Goal: Task Accomplishment & Management: Complete application form

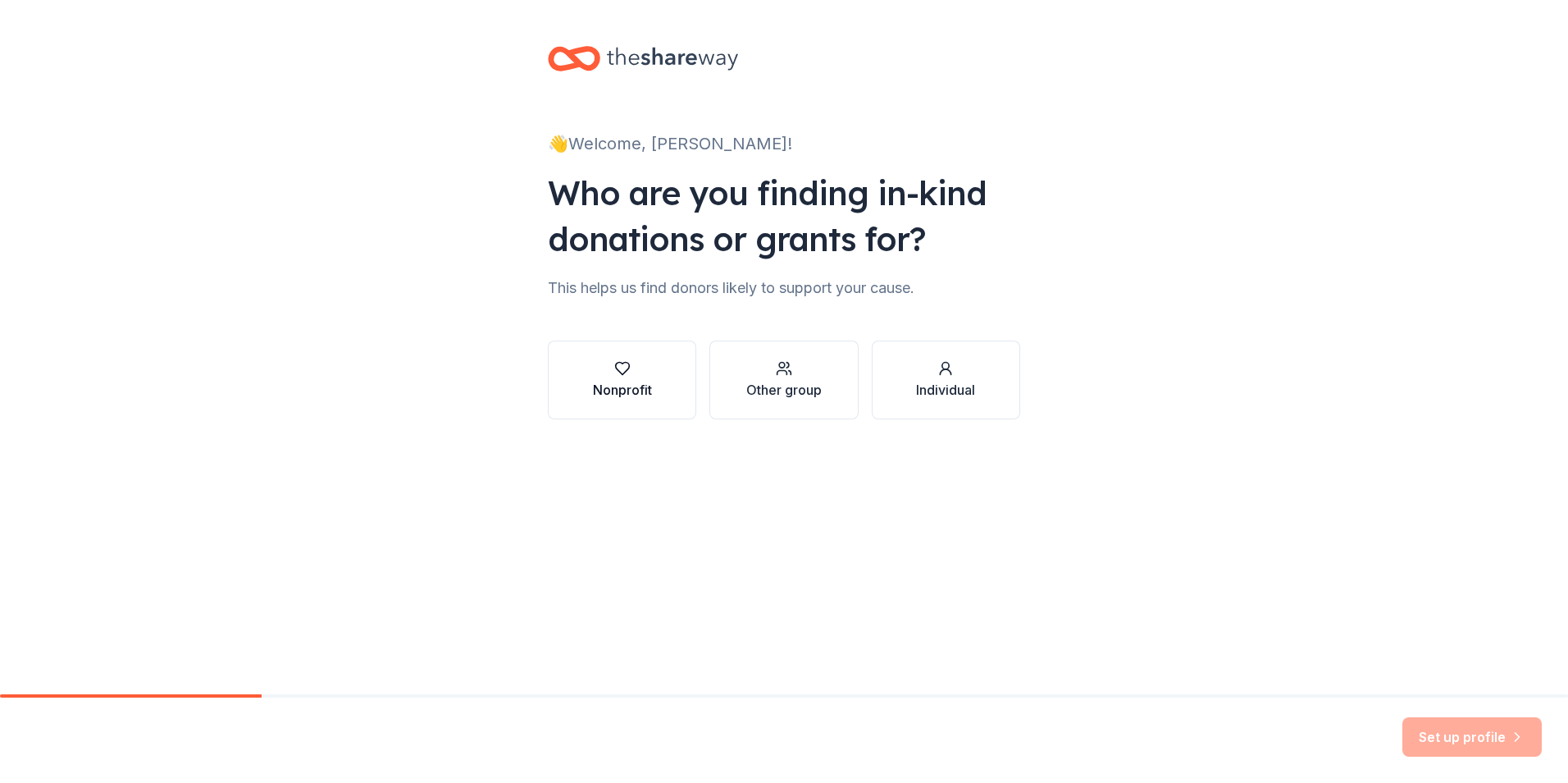
click at [605, 361] on div "button" at bounding box center [622, 368] width 59 height 16
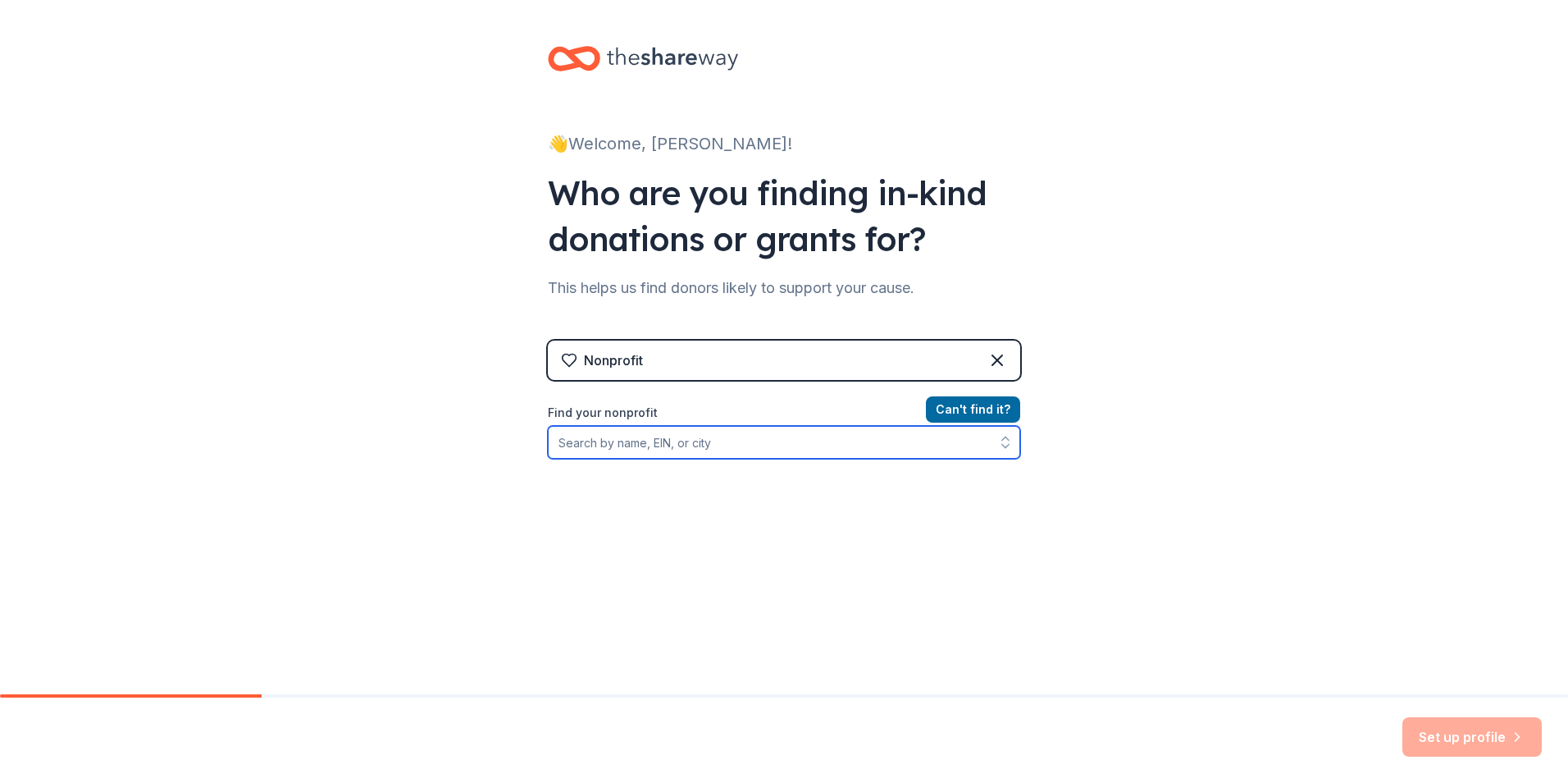
click at [776, 448] on input "Find your nonprofit" at bounding box center [784, 442] width 472 height 33
type input "CASA of Sedgwick County"
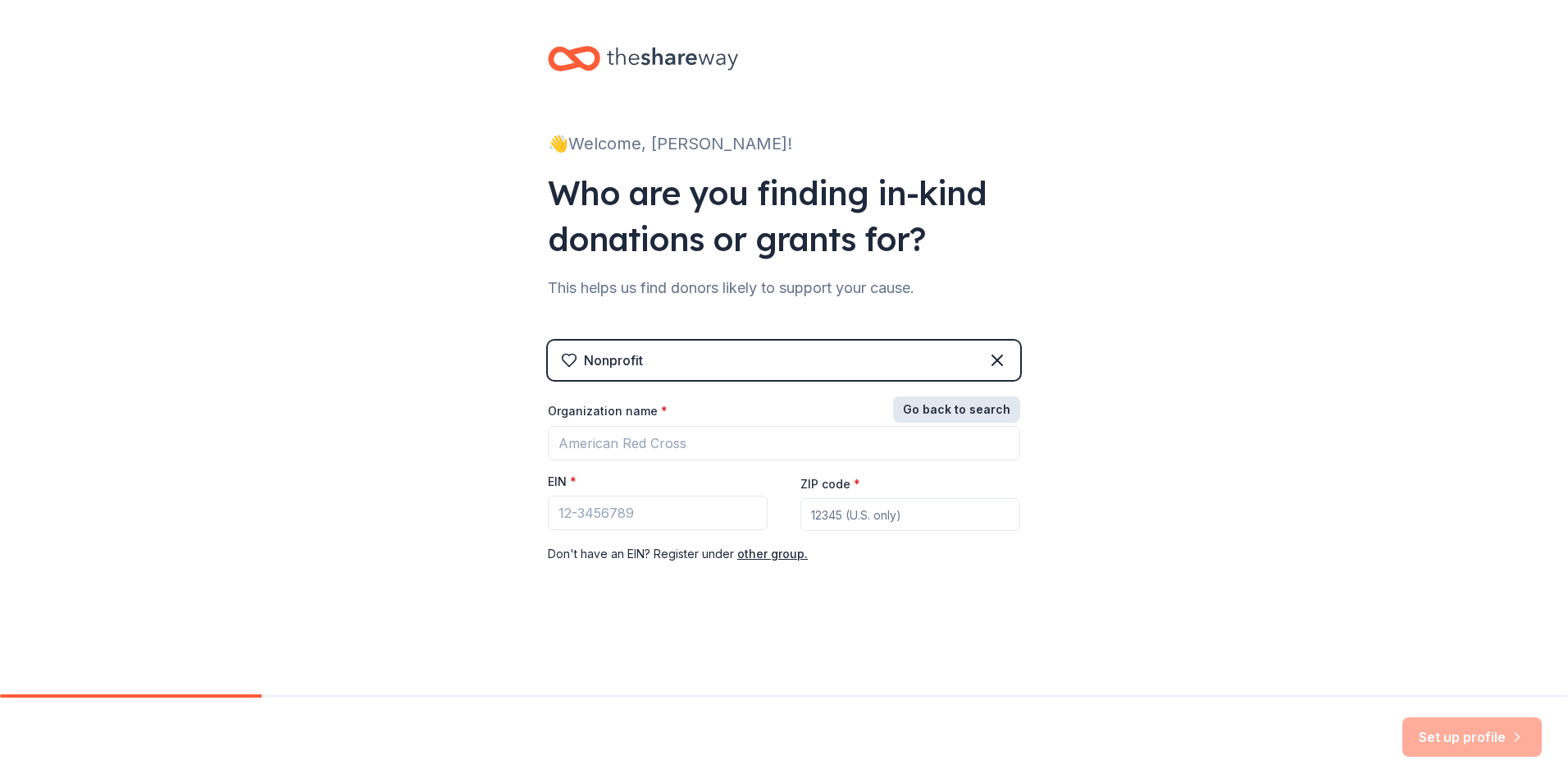
click at [942, 398] on button "Go back to search" at bounding box center [956, 409] width 128 height 26
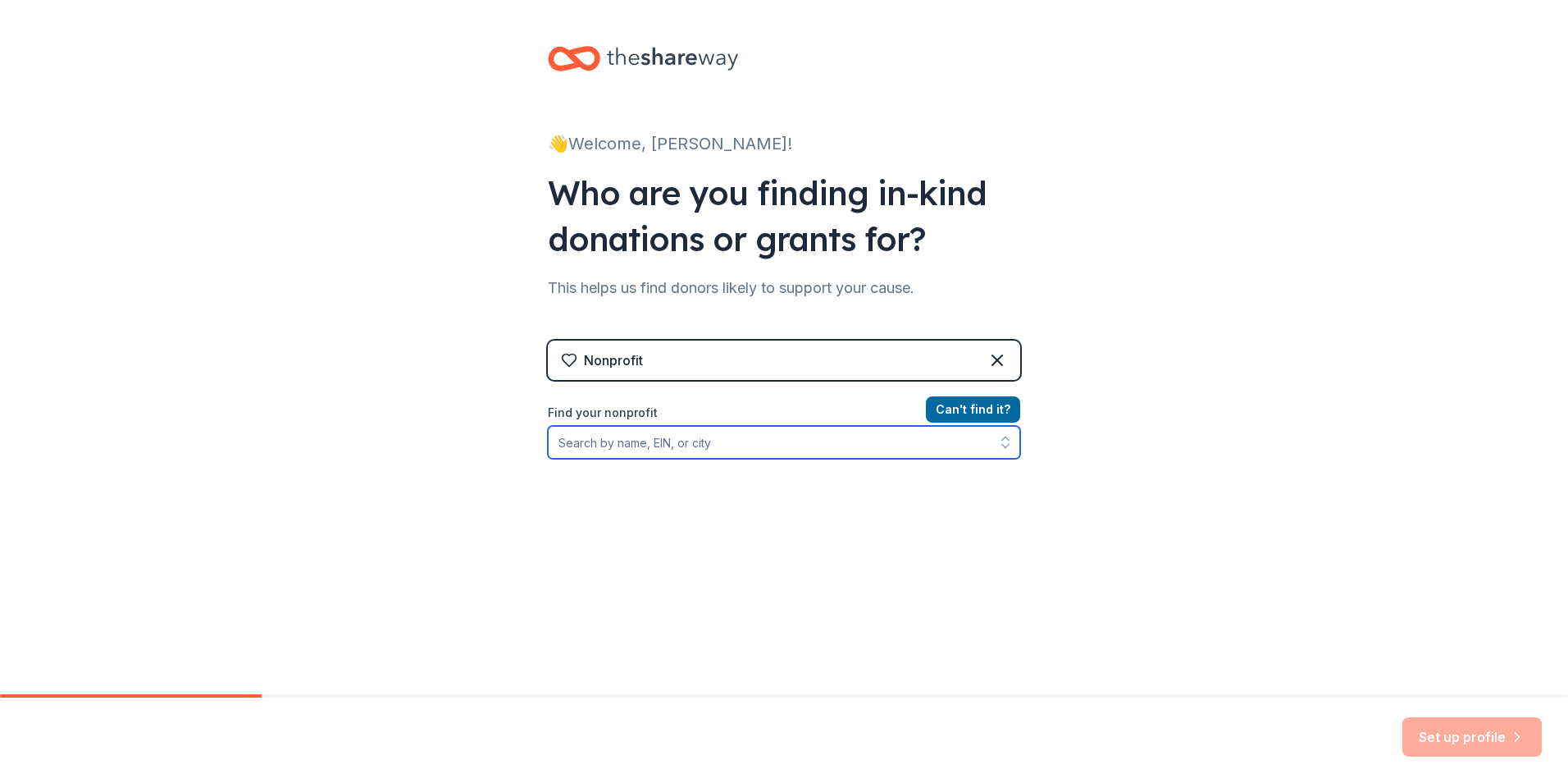
click at [744, 435] on input "Find your nonprofit" at bounding box center [784, 442] width 472 height 33
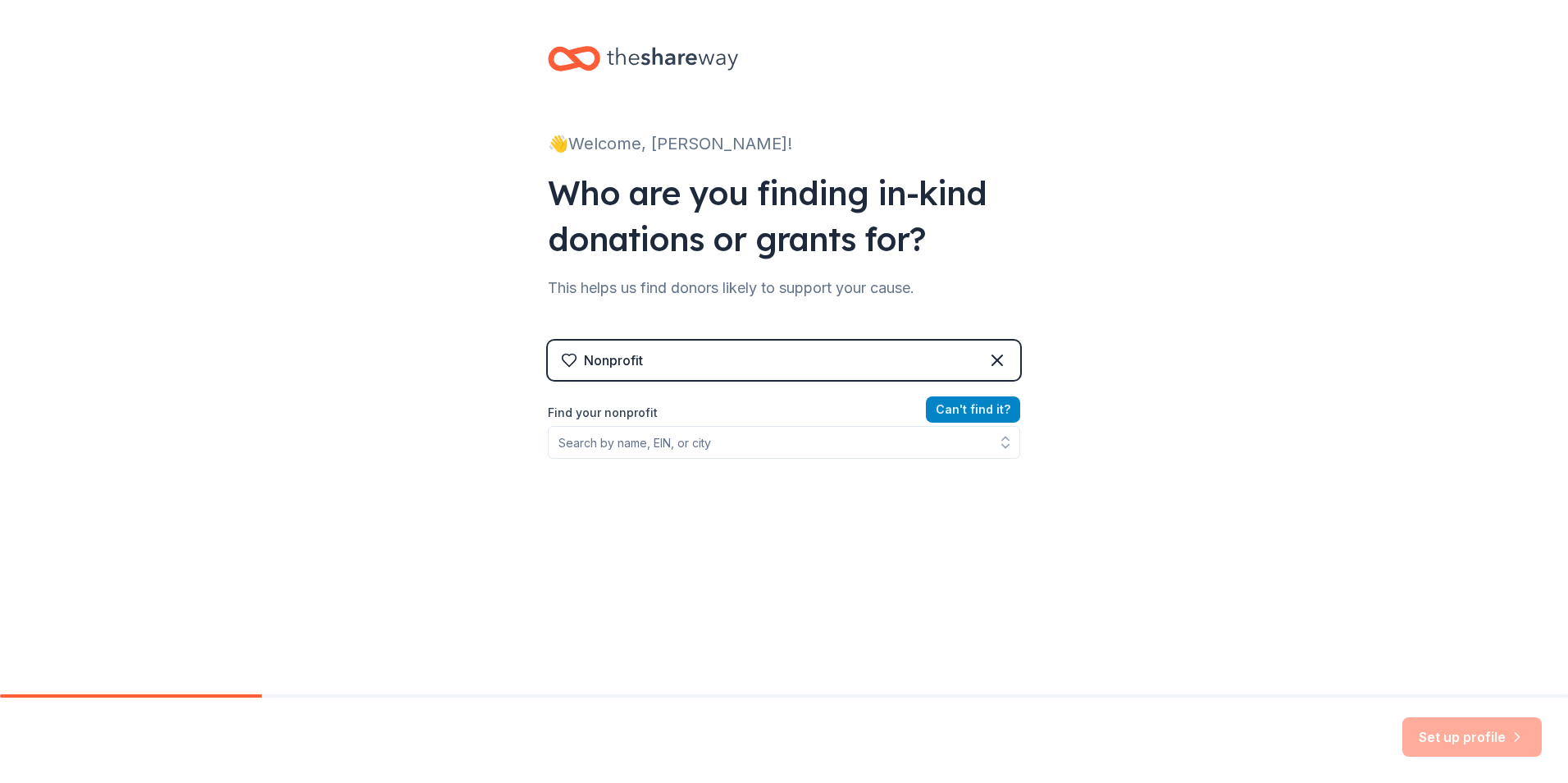
click at [961, 420] on button "Can ' t find it?" at bounding box center [973, 409] width 95 height 26
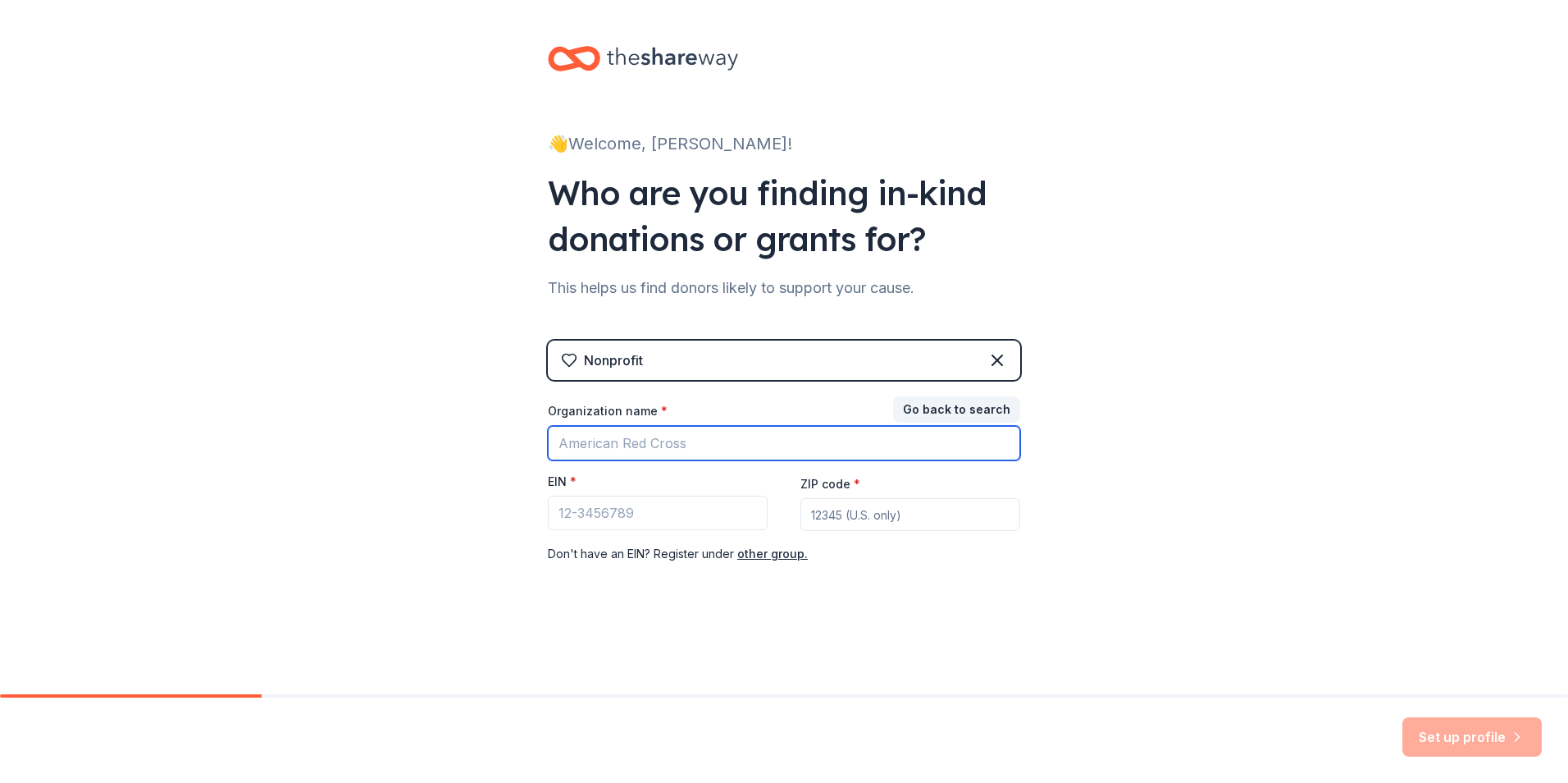
click at [741, 446] on input "Organization name *" at bounding box center [784, 443] width 472 height 35
type input "CASA"
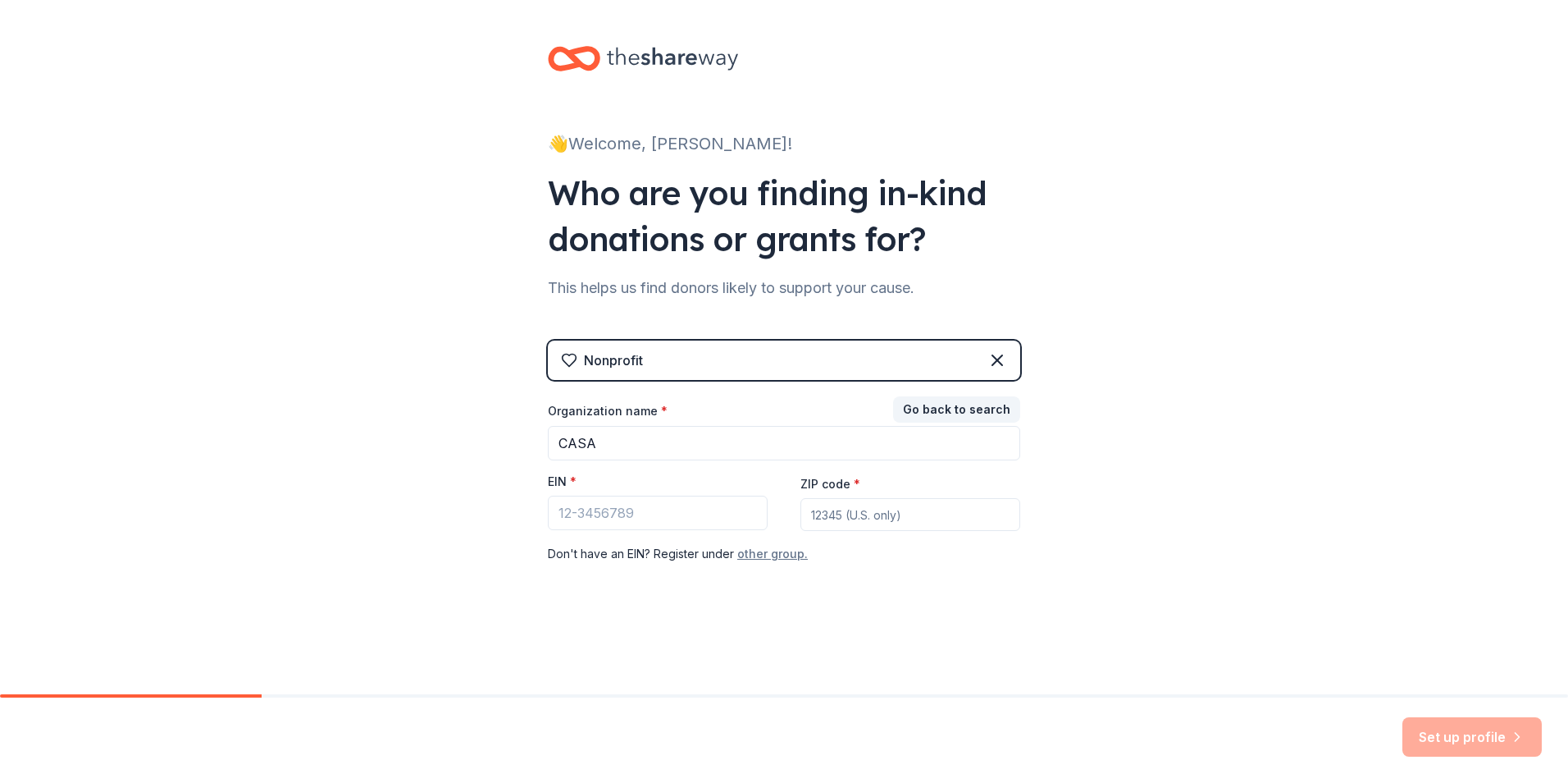
click at [757, 557] on button "other group." at bounding box center [772, 554] width 71 height 19
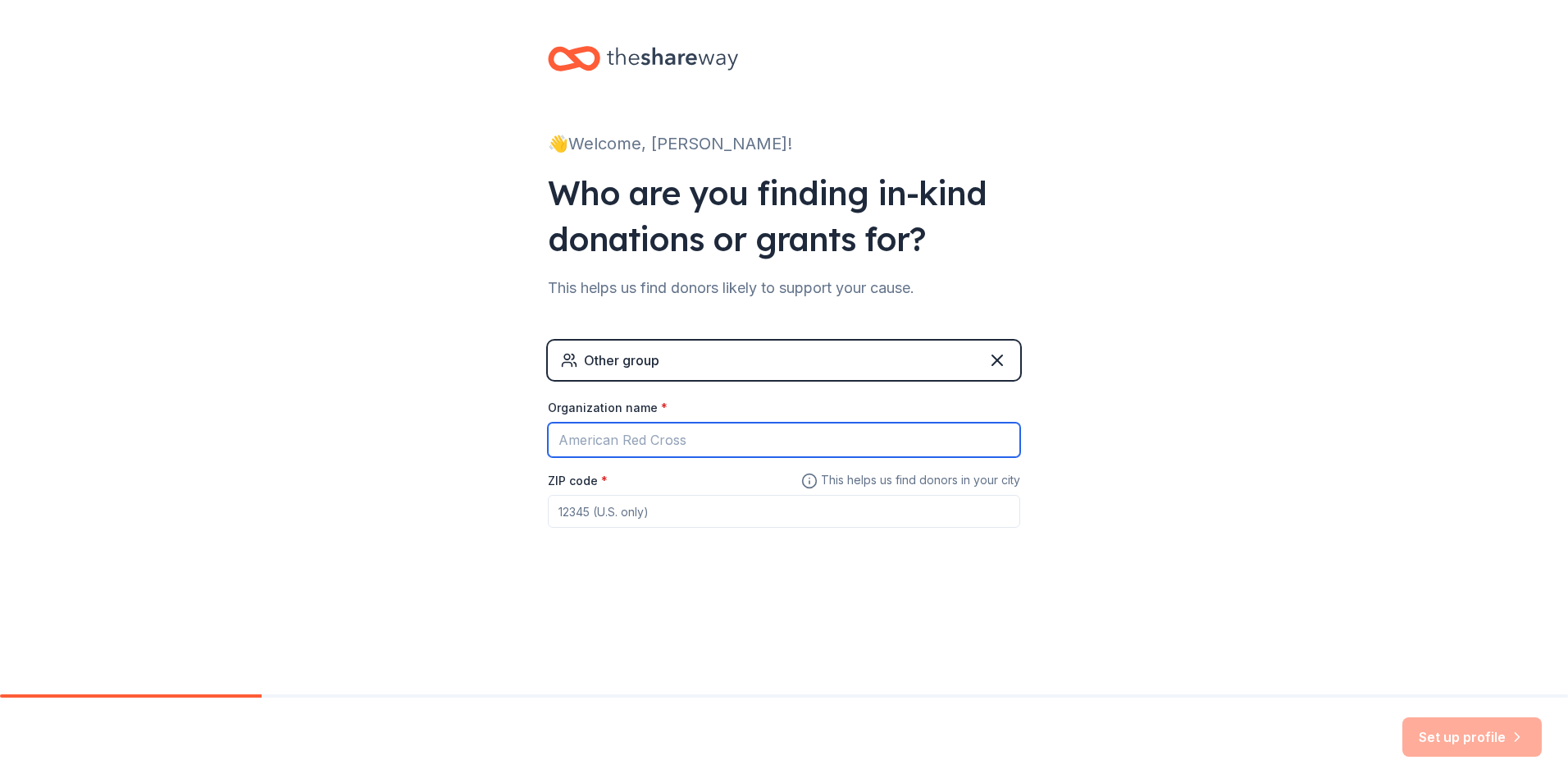
click at [666, 439] on input "Organization name *" at bounding box center [784, 440] width 472 height 35
click at [707, 441] on input "C" at bounding box center [784, 440] width 472 height 35
click at [658, 447] on input "CASA" at bounding box center [784, 440] width 472 height 35
type input "CASA of Sedgwick County"
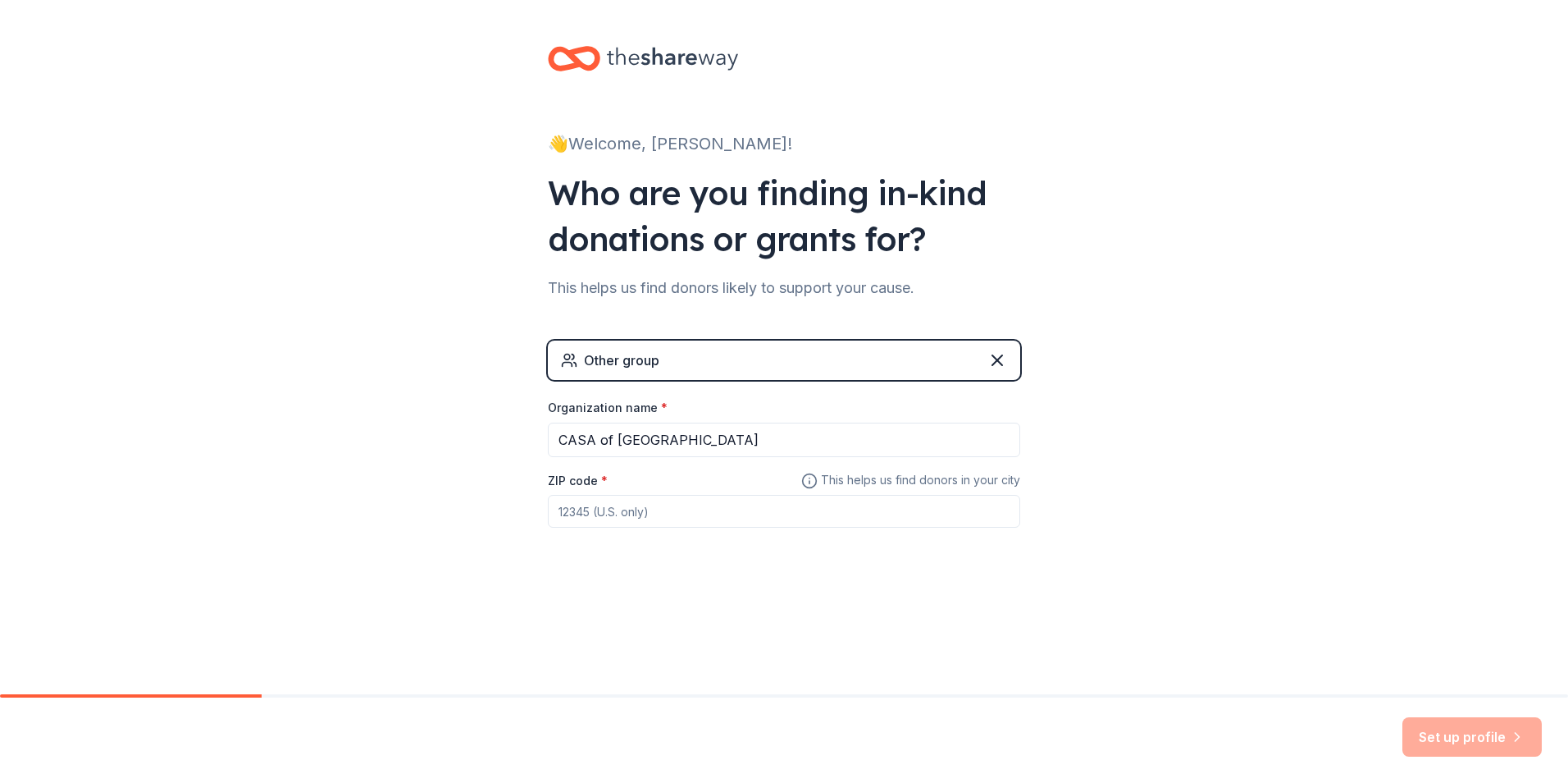
click at [698, 494] on div "ZIP code *" at bounding box center [784, 499] width 472 height 58
click at [724, 512] on input "ZIP code *" at bounding box center [784, 511] width 472 height 33
type input "26"
drag, startPoint x: 662, startPoint y: 549, endPoint x: 601, endPoint y: 512, distance: 71.3
click at [501, 512] on div "👋 Welcome, Amaya! Who are you finding in-kind donations or grants for? This hel…" at bounding box center [784, 319] width 1568 height 639
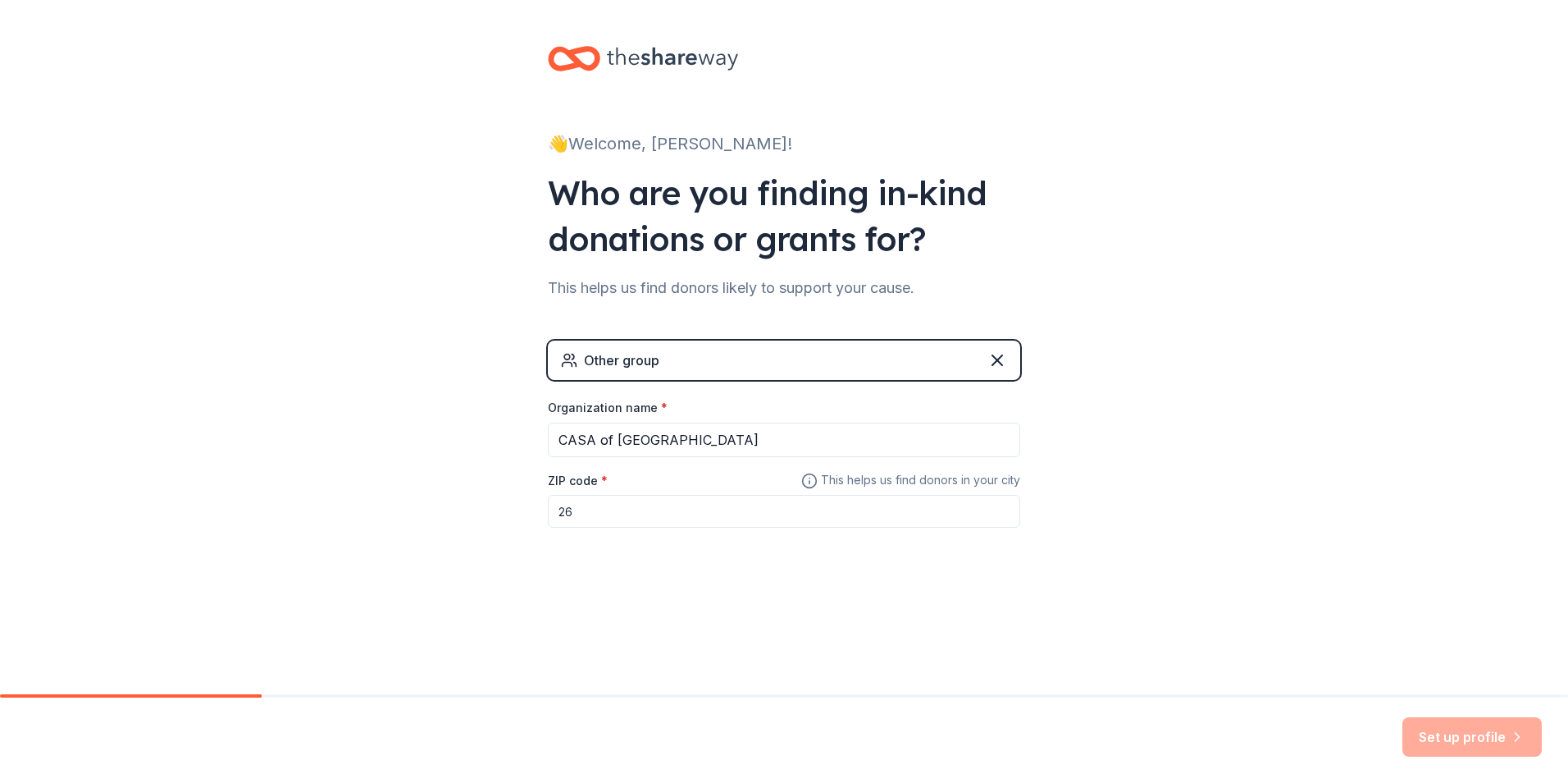
drag, startPoint x: 561, startPoint y: 506, endPoint x: 258, endPoint y: 458, distance: 306.8
click at [258, 458] on div "👋 Welcome, Amaya! Who are you finding in-kind donations or grants for? This hel…" at bounding box center [784, 319] width 1568 height 639
type input "67214"
click at [1436, 737] on button "Set up profile" at bounding box center [1471, 737] width 139 height 40
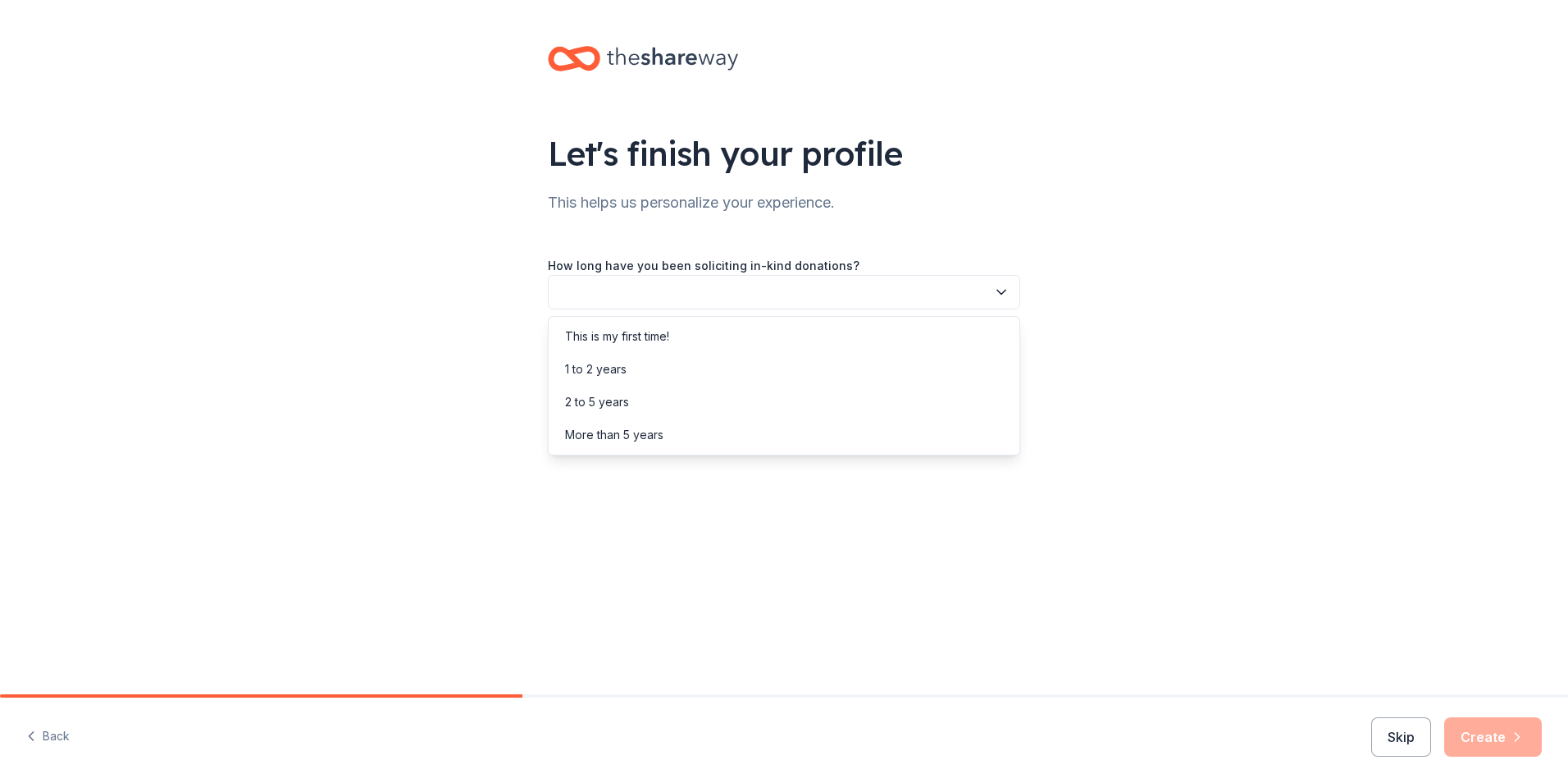
click at [647, 304] on button "button" at bounding box center [784, 292] width 472 height 35
click at [647, 332] on div "This is my first time!" at bounding box center [617, 336] width 104 height 19
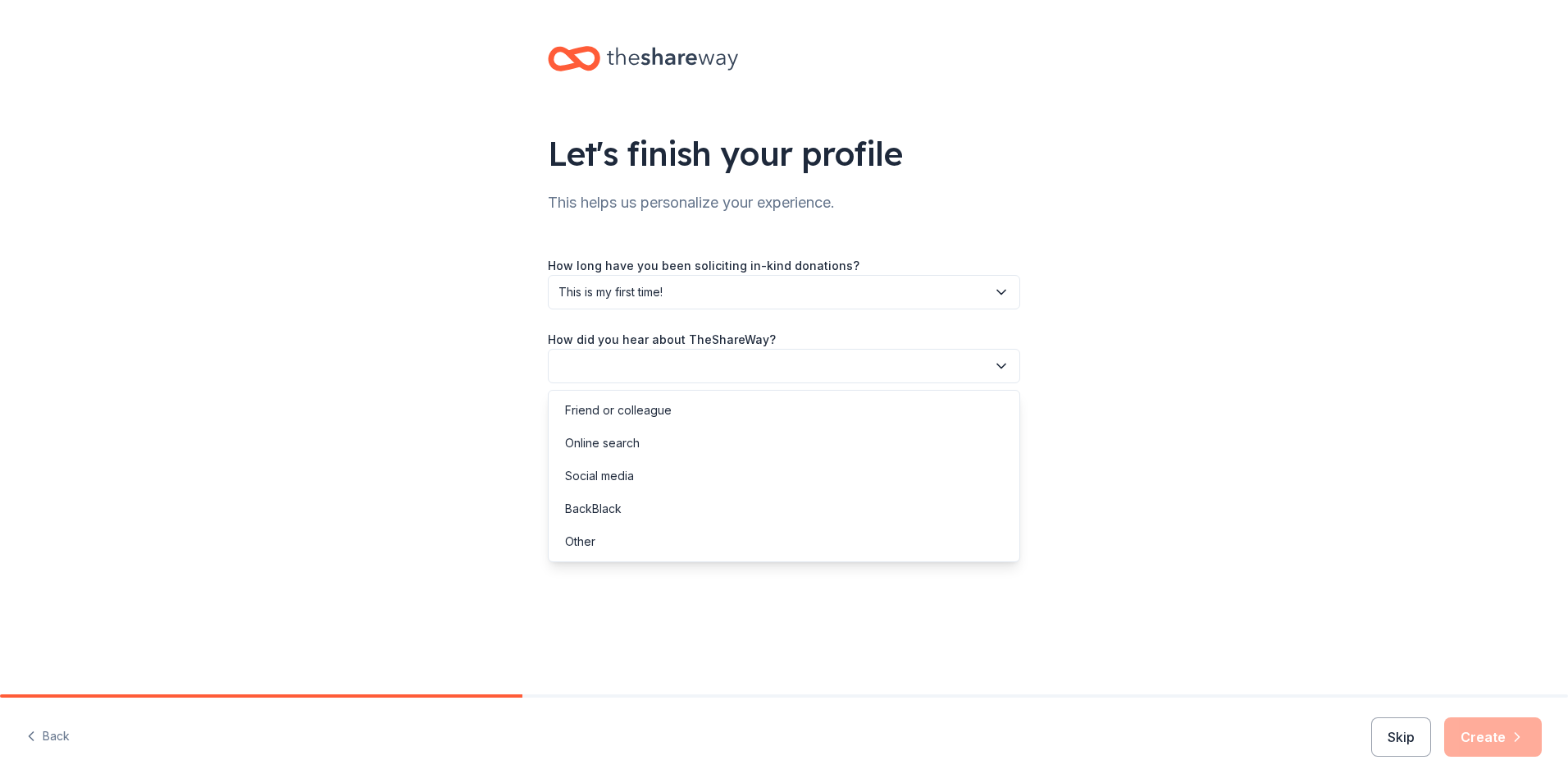
click at [669, 372] on button "button" at bounding box center [784, 366] width 472 height 35
click at [673, 441] on div "Online search" at bounding box center [784, 443] width 464 height 33
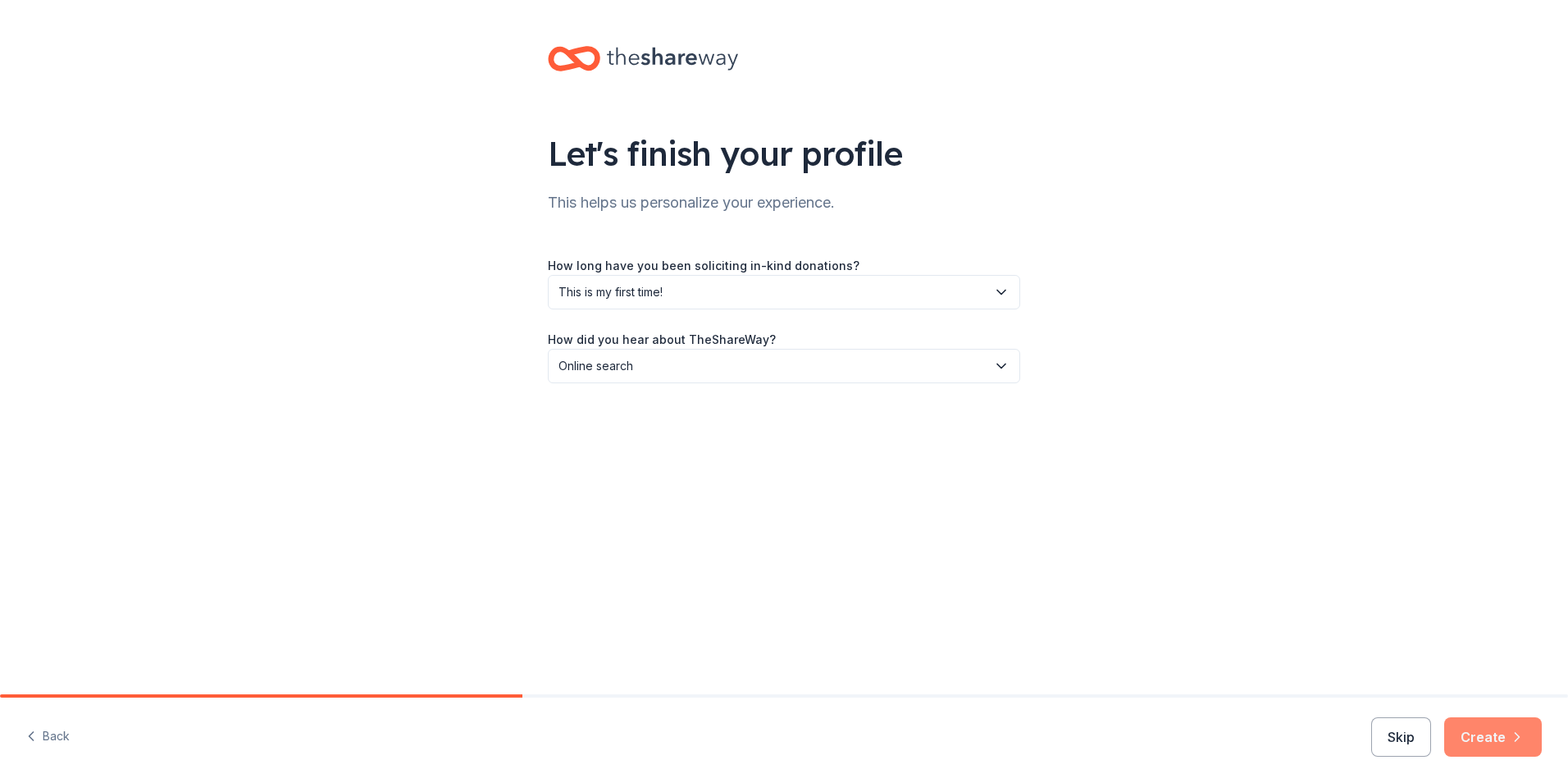
click at [1507, 728] on button "Create" at bounding box center [1493, 737] width 98 height 40
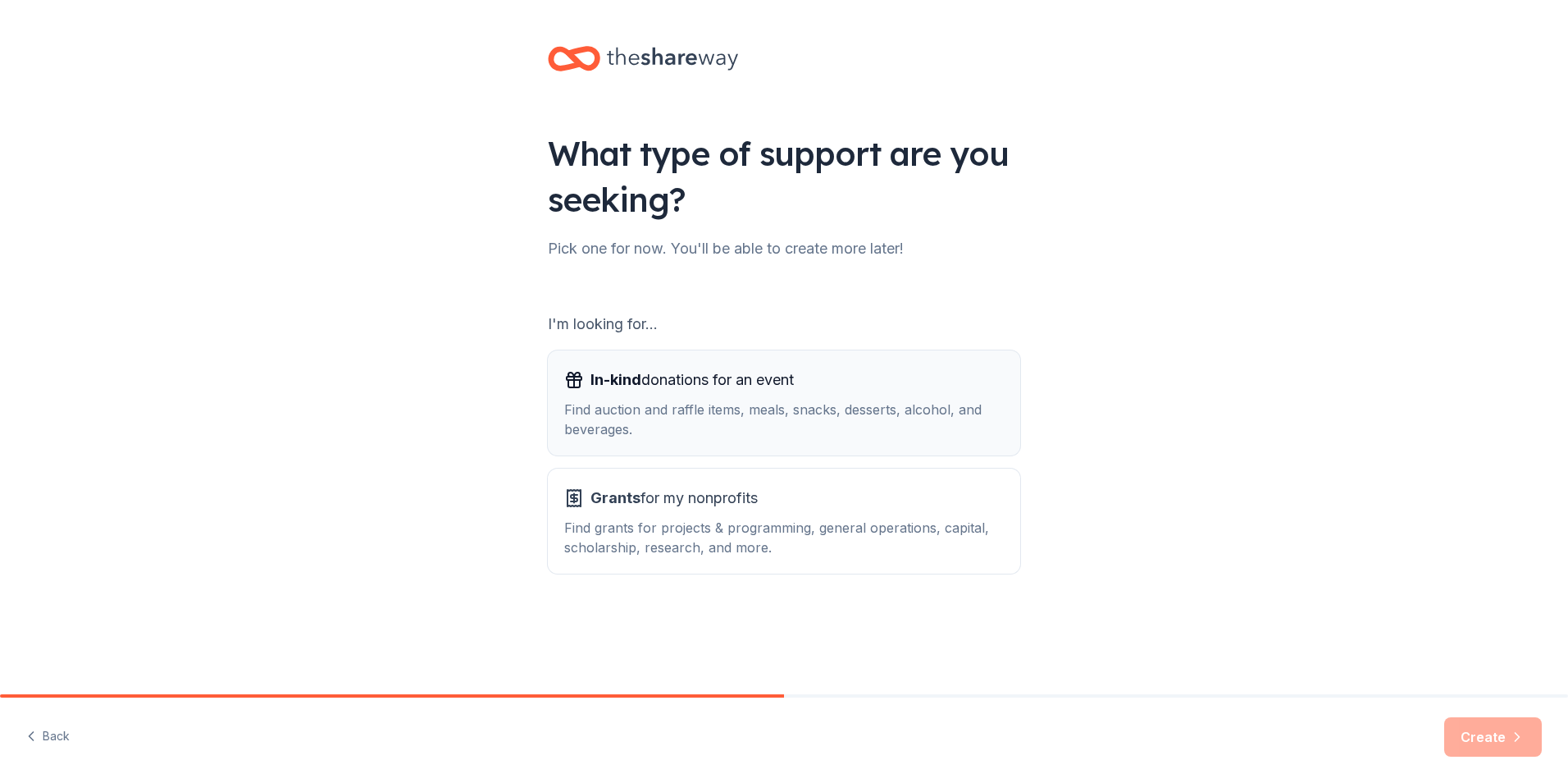
click at [979, 424] on div "Find auction and raffle items, meals, snacks, desserts, alcohol, and beverages." at bounding box center [784, 419] width 440 height 40
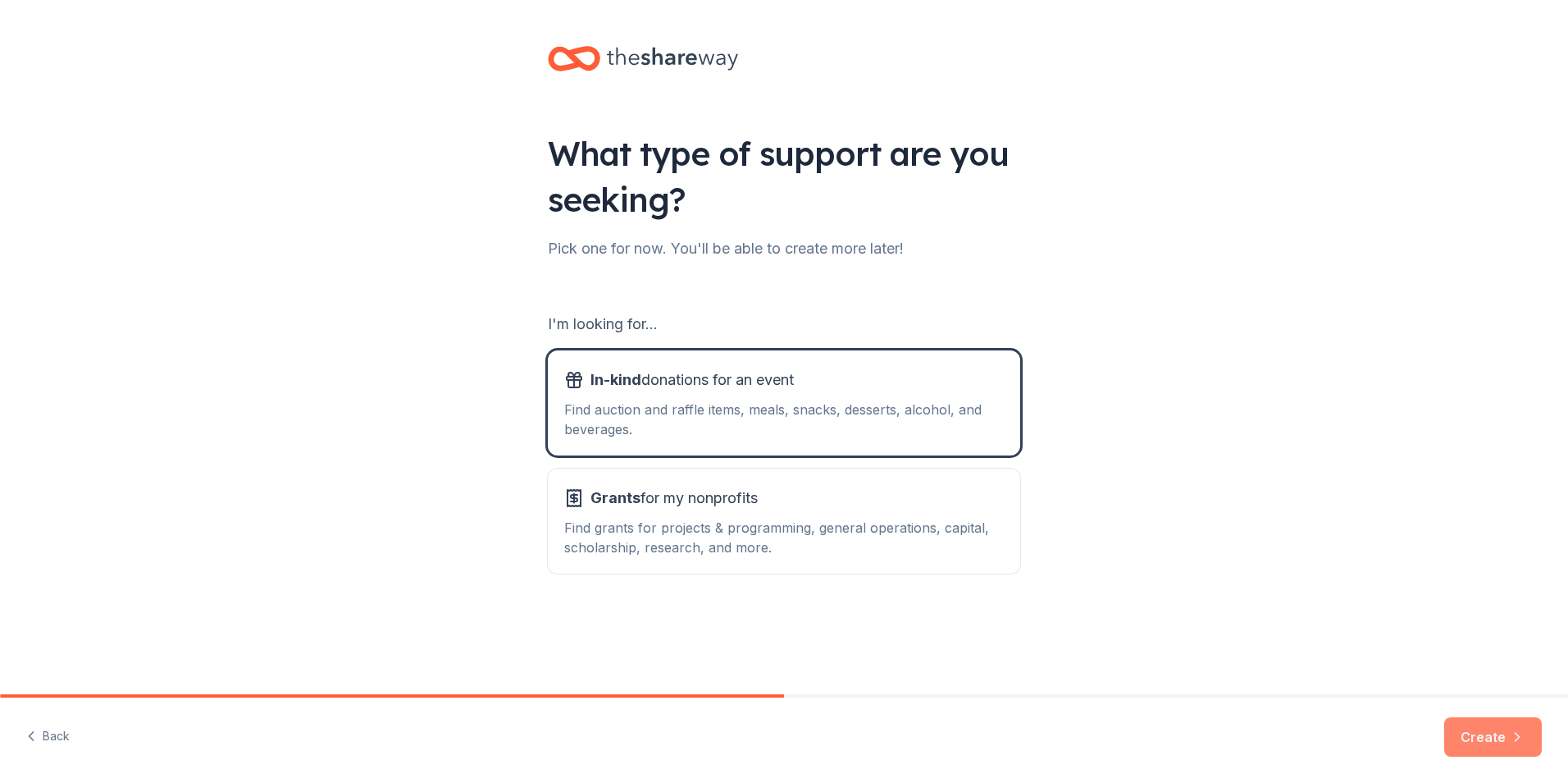
click at [1504, 737] on button "Create" at bounding box center [1493, 737] width 98 height 40
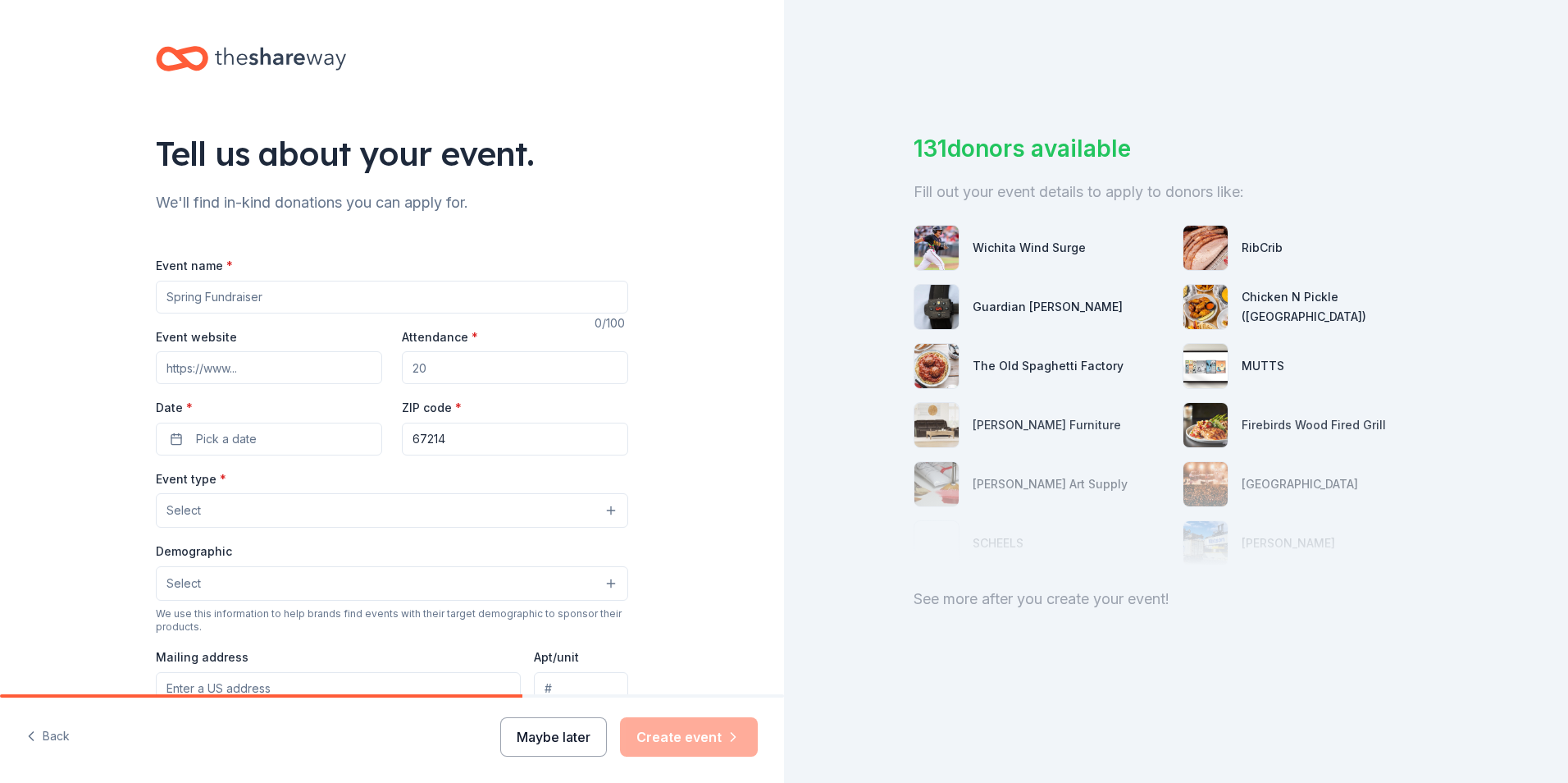
click at [572, 734] on button "Maybe later" at bounding box center [554, 737] width 106 height 40
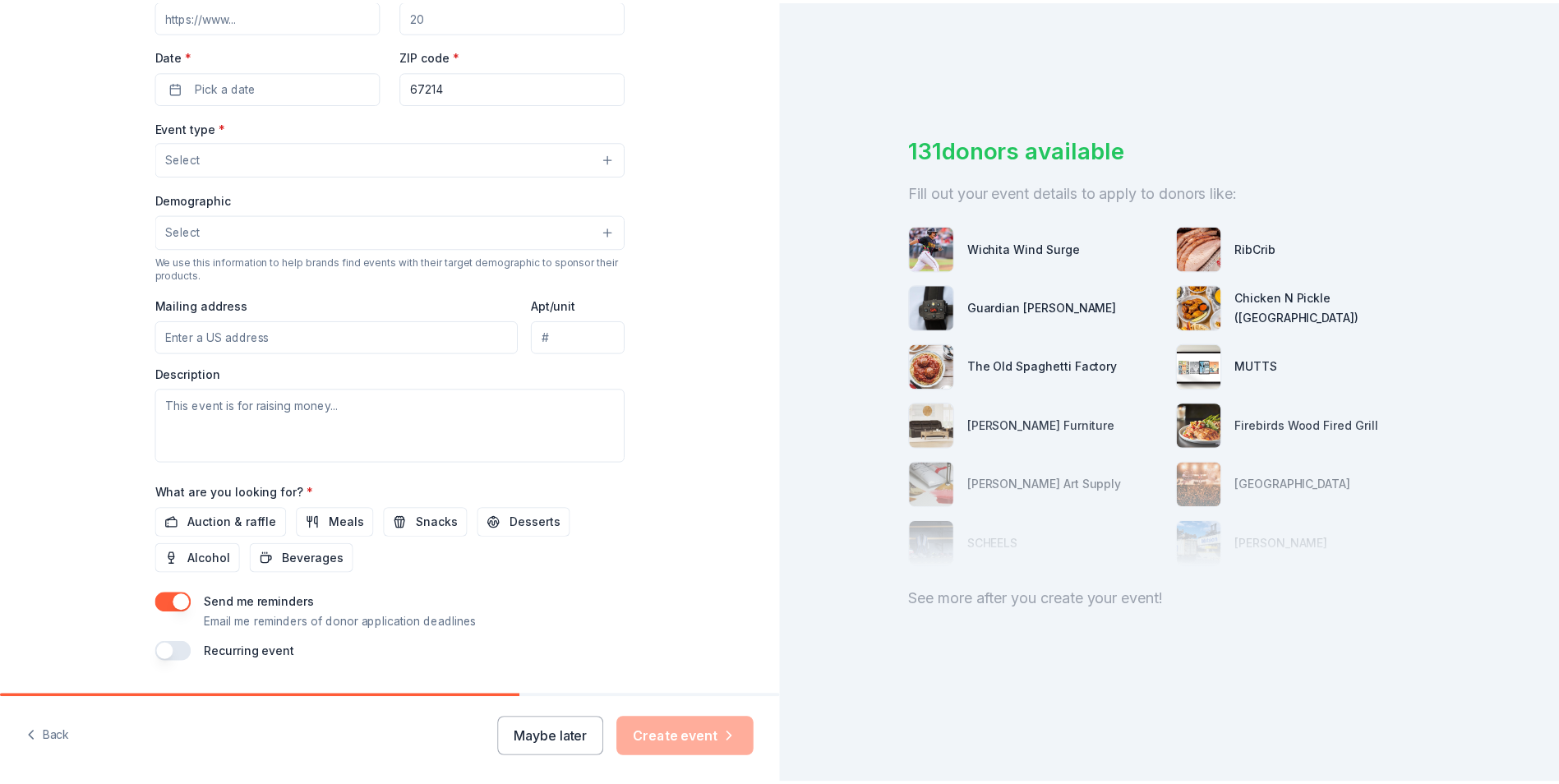
scroll to position [399, 0]
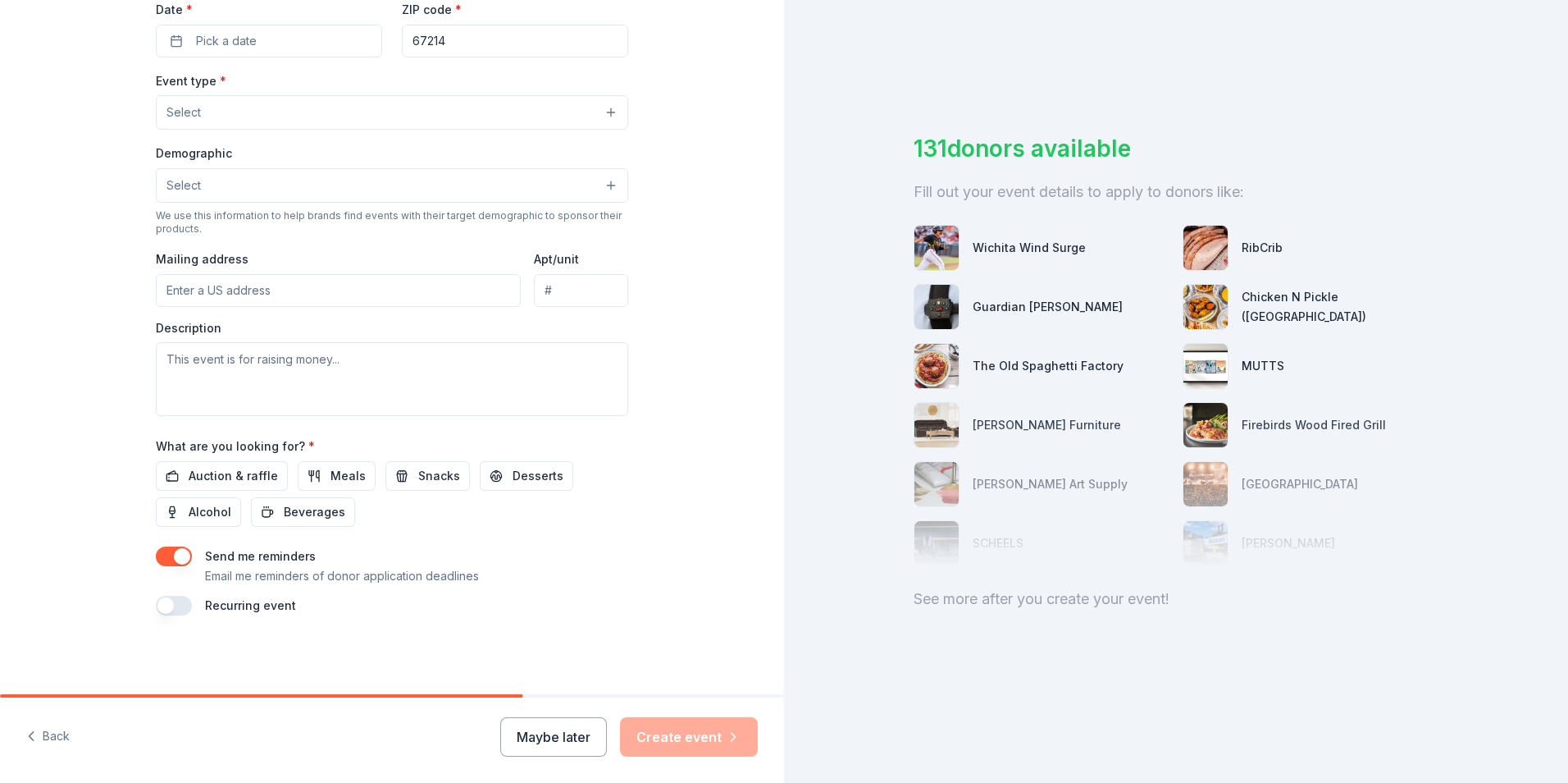
click at [582, 731] on button "Maybe later" at bounding box center [554, 737] width 106 height 40
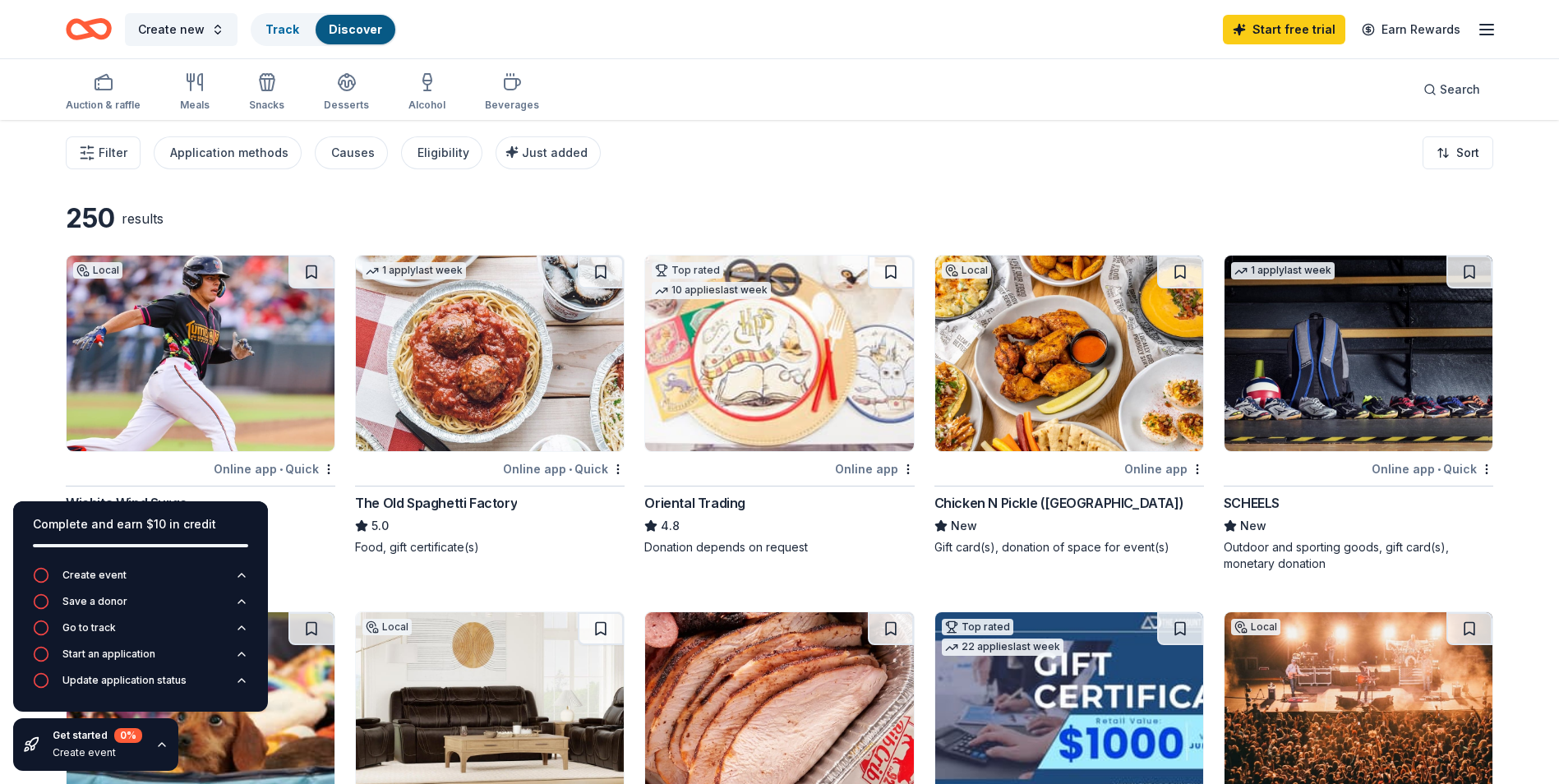
click at [617, 144] on div "Filter Application methods Causes Eligibility Just added Sort" at bounding box center [780, 153] width 1559 height 66
click at [1126, 416] on img at bounding box center [1069, 353] width 268 height 196
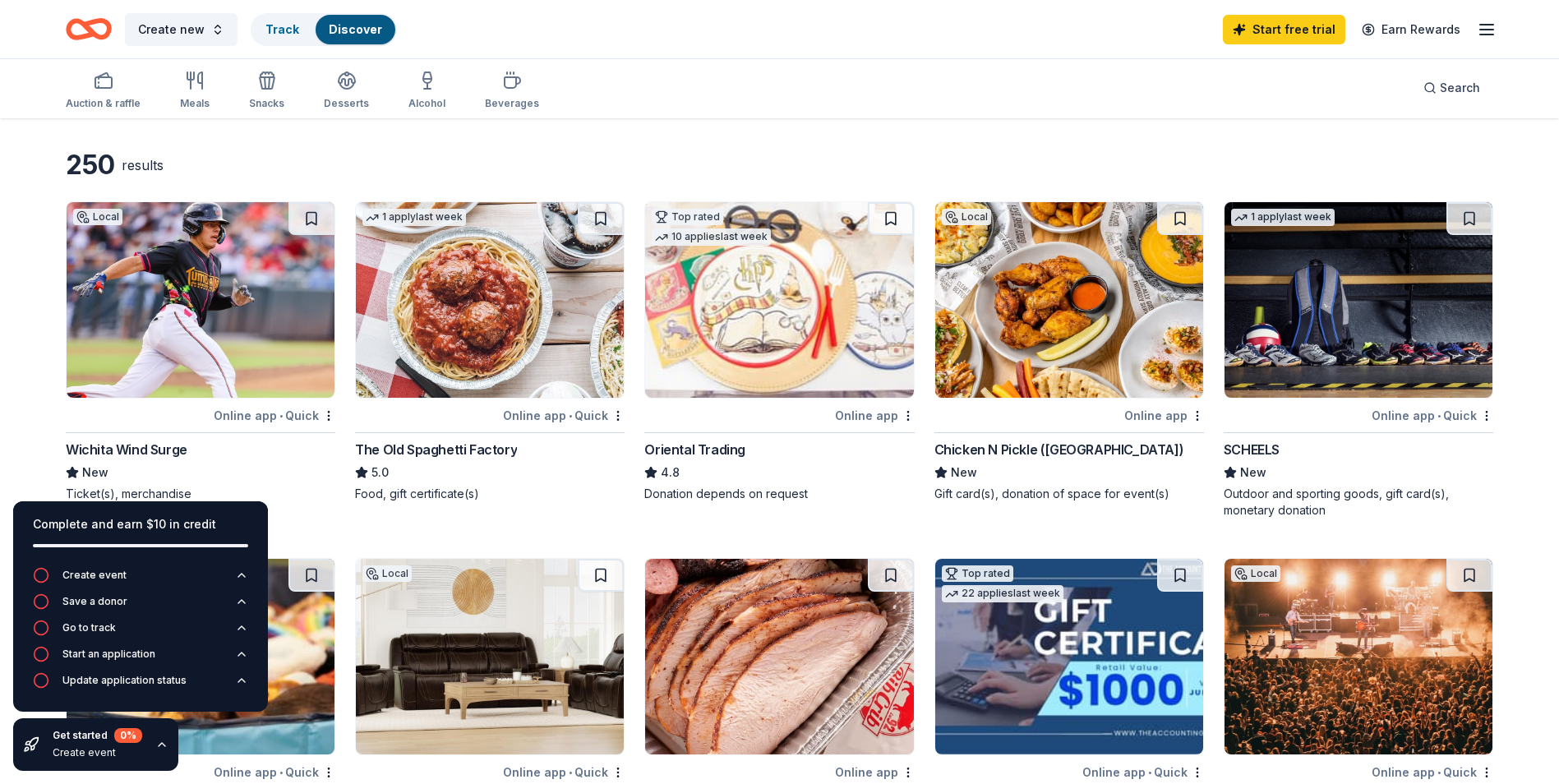
scroll to position [82, 0]
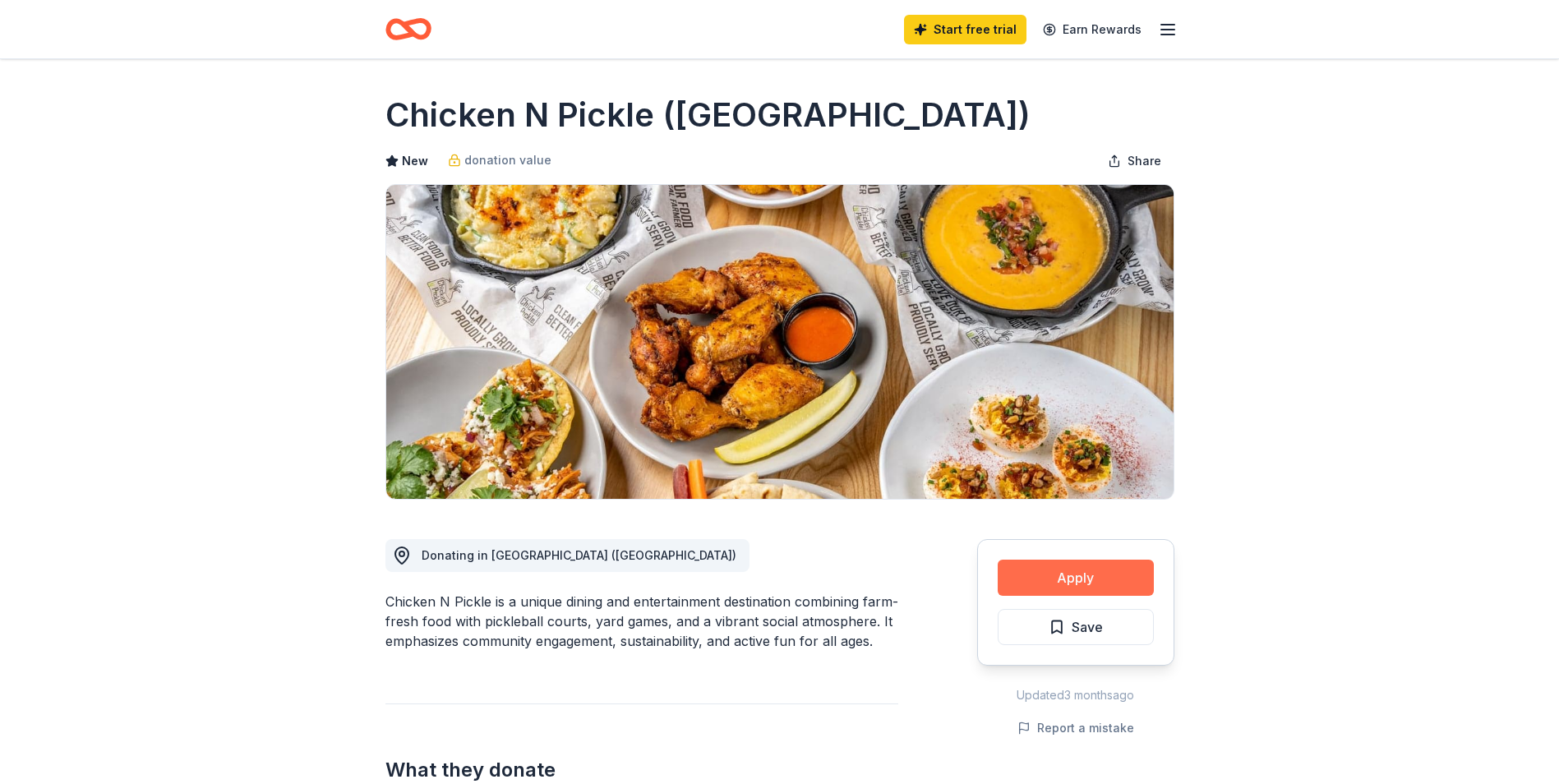
click at [1071, 561] on button "Apply" at bounding box center [1075, 577] width 156 height 36
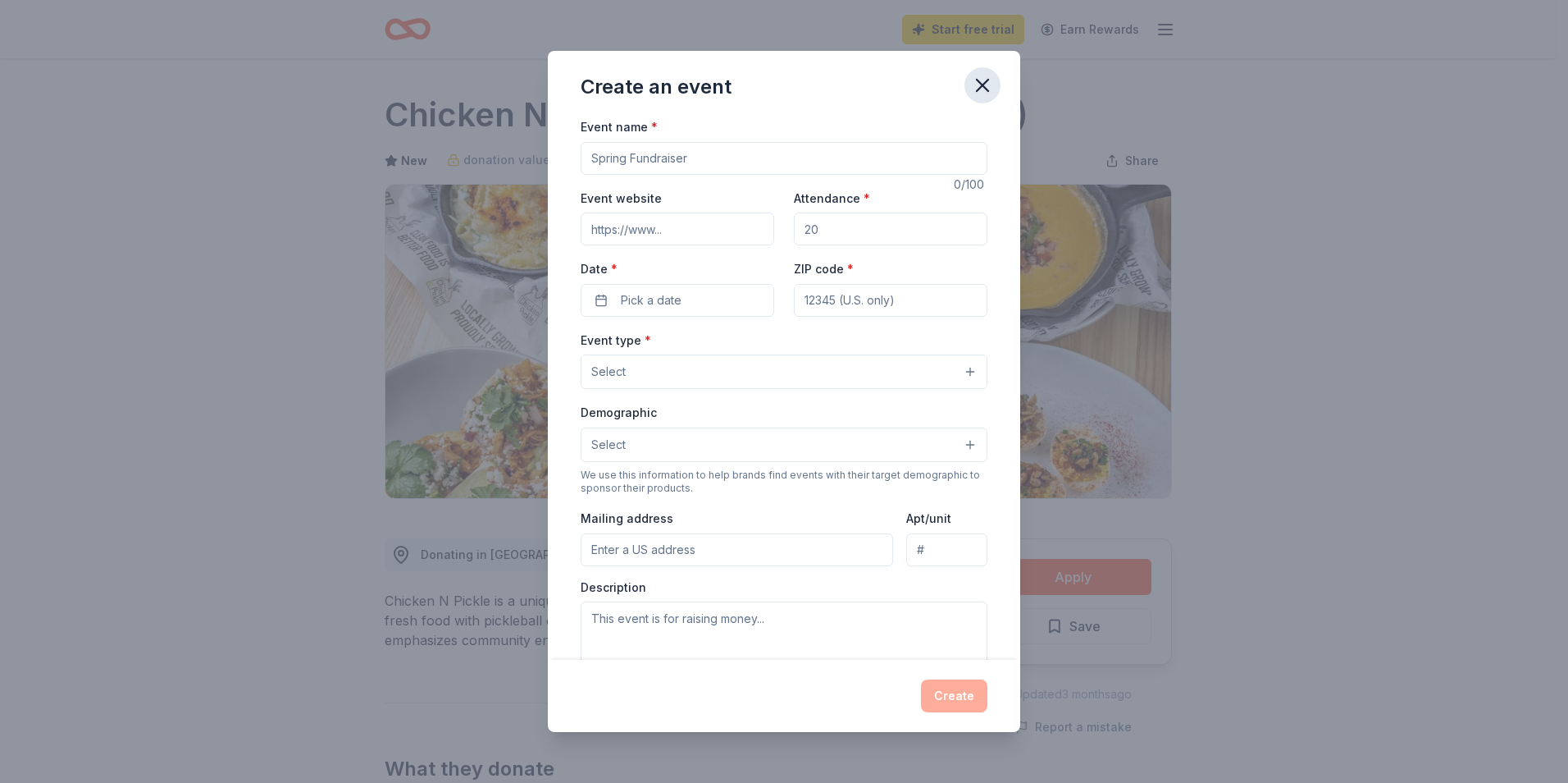
click at [989, 74] on icon "button" at bounding box center [983, 85] width 23 height 23
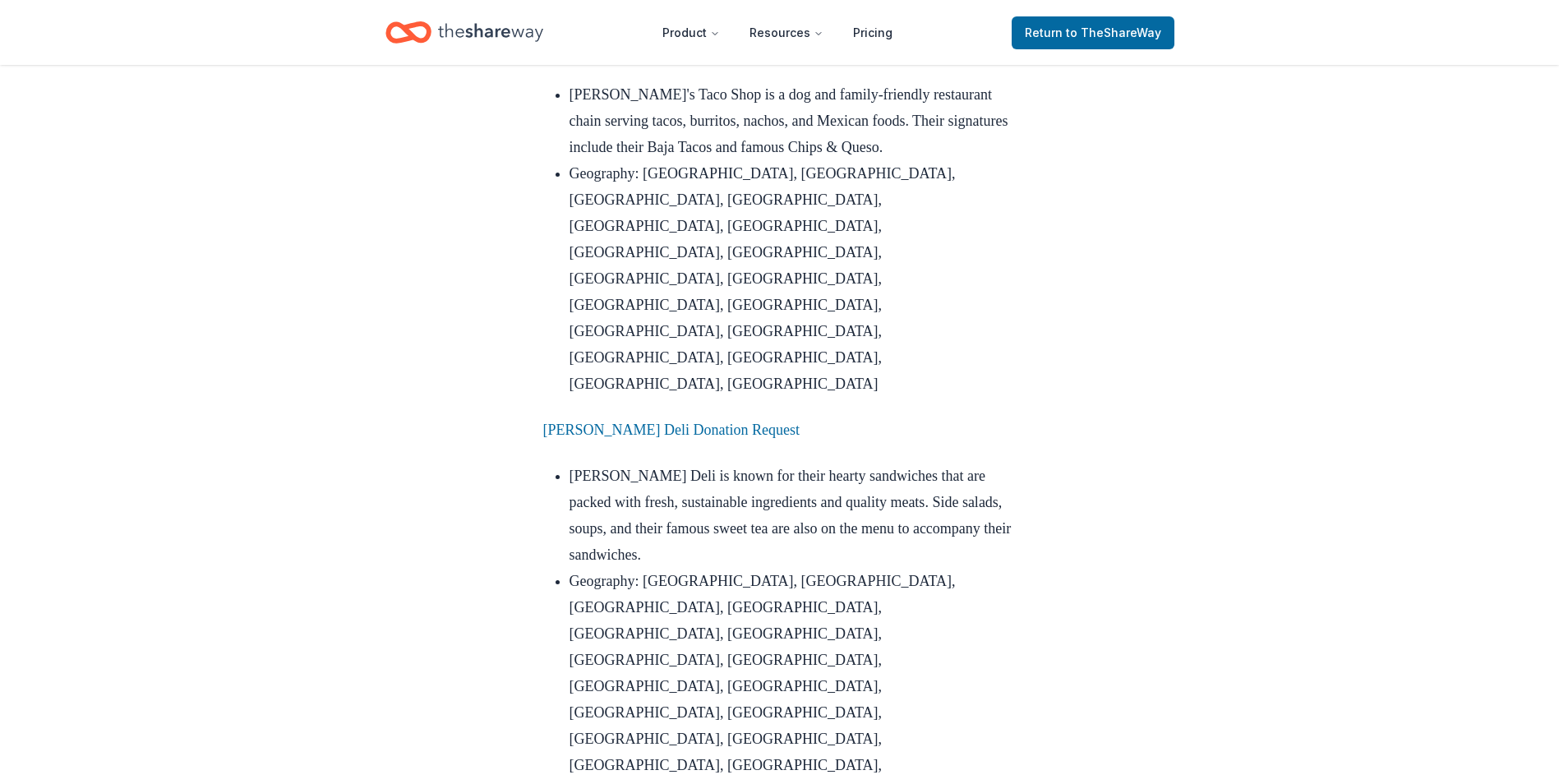
scroll to position [3533, 0]
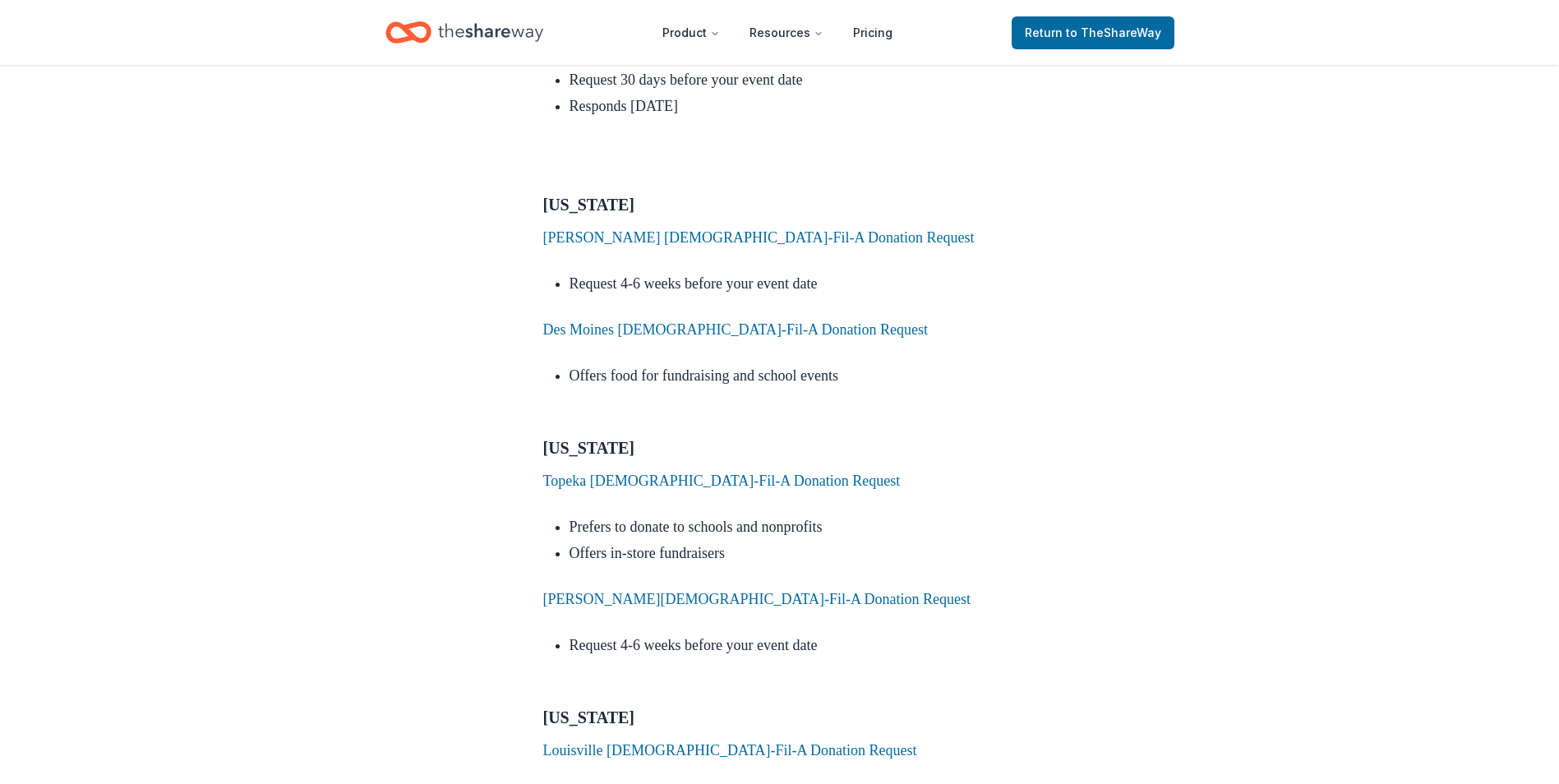
scroll to position [5258, 0]
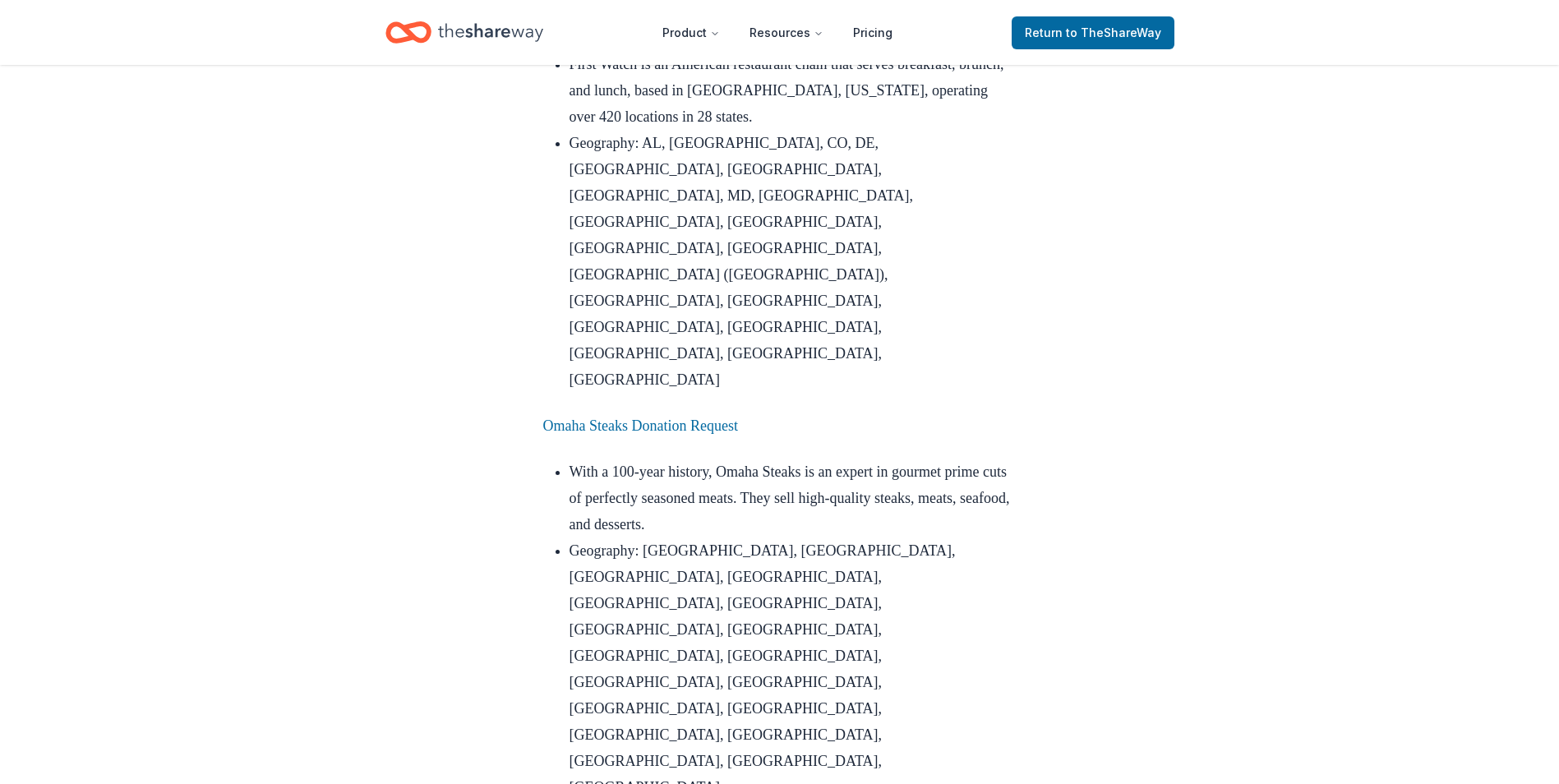
scroll to position [1725, 0]
